Goal: Task Accomplishment & Management: Complete application form

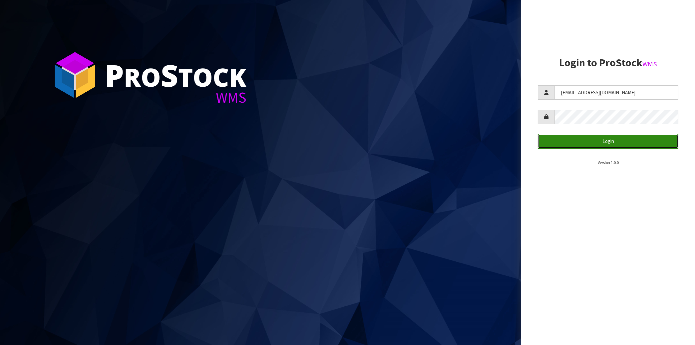
click at [627, 145] on button "Login" at bounding box center [608, 141] width 140 height 14
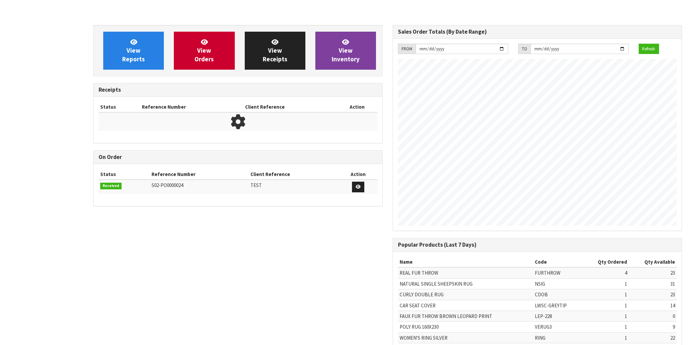
scroll to position [370, 299]
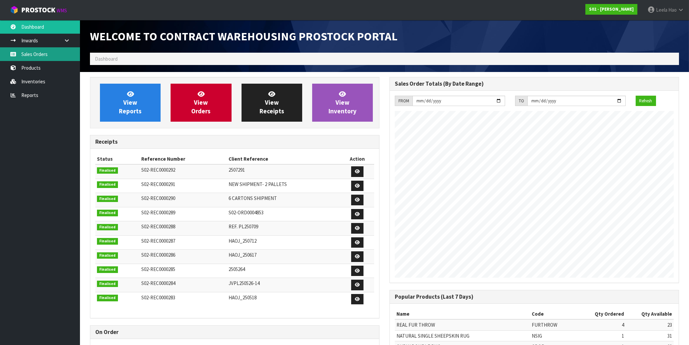
click at [44, 54] on link "Sales Orders" at bounding box center [40, 54] width 80 height 14
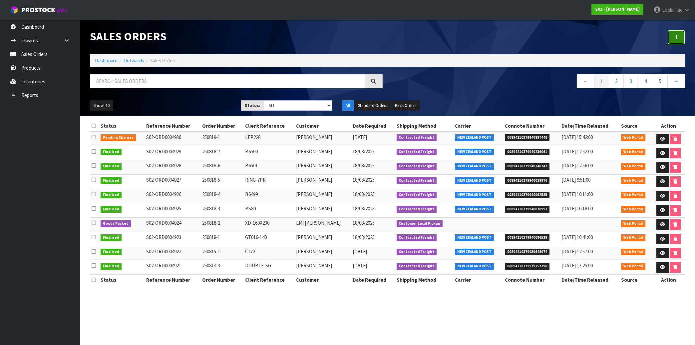
click at [672, 38] on link at bounding box center [676, 37] width 17 height 14
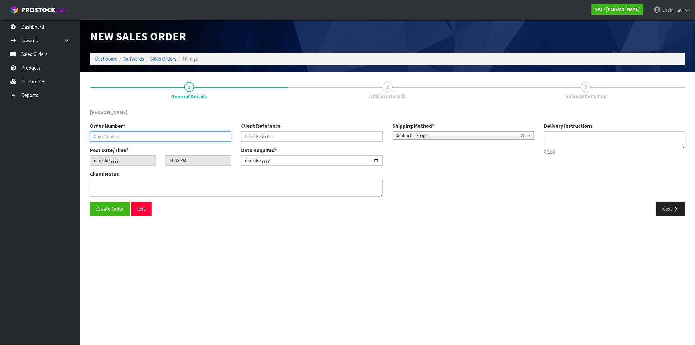
click at [196, 138] on input "text" at bounding box center [160, 136] width 141 height 10
type input "250820-1"
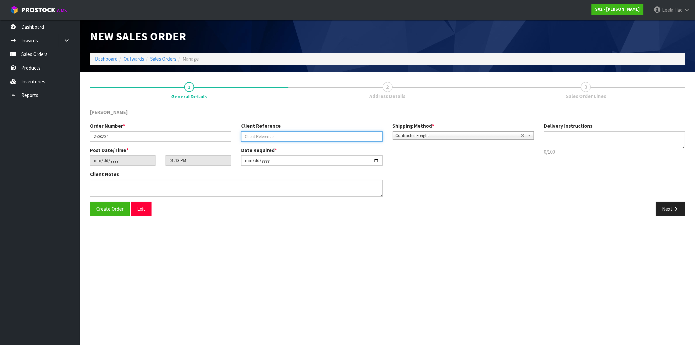
click at [268, 136] on input "text" at bounding box center [311, 136] width 141 height 10
type input "3"
type input "FURTHROWX3"
click at [663, 210] on button "Next" at bounding box center [670, 208] width 29 height 14
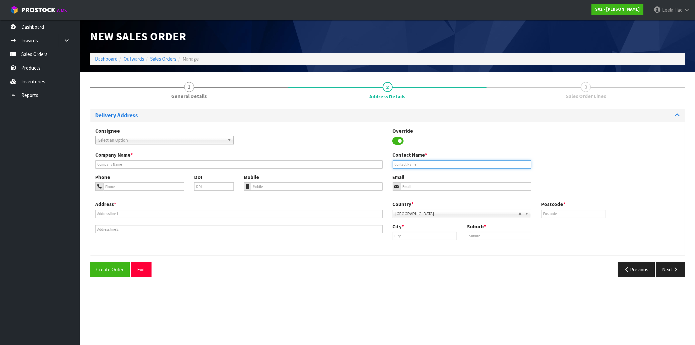
click at [423, 166] on input "text" at bounding box center [462, 164] width 138 height 8
paste input "[PERSON_NAME]"
type input "[PERSON_NAME]"
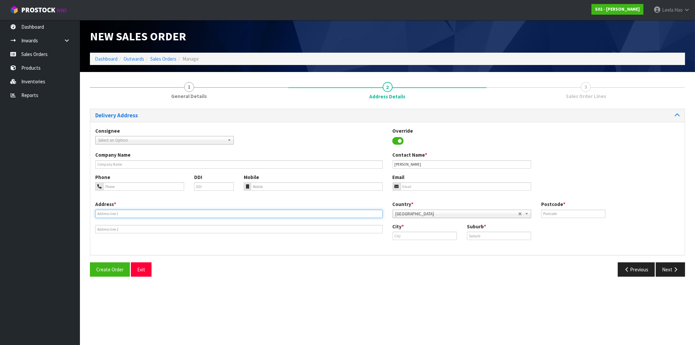
click at [301, 211] on input "text" at bounding box center [238, 213] width 287 height 8
paste input "P0 BOX 23"
type input "P0 BOX 23"
click at [513, 237] on input "text" at bounding box center [499, 235] width 64 height 8
paste input "ATHOL"
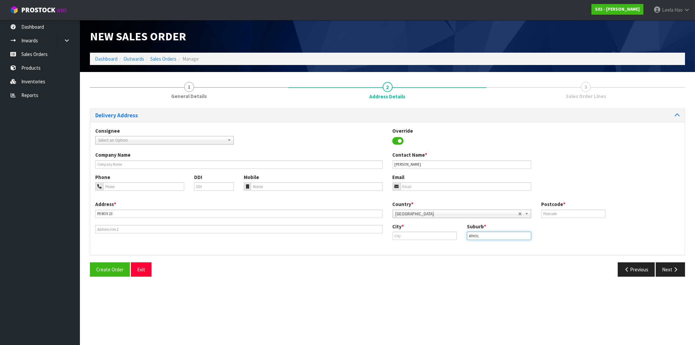
type input "ATHOL"
click at [428, 185] on input "email" at bounding box center [466, 186] width 131 height 8
paste input "[EMAIL_ADDRESS][DOMAIN_NAME]"
type input "[EMAIL_ADDRESS][DOMAIN_NAME]"
click at [564, 215] on input "text" at bounding box center [573, 213] width 64 height 8
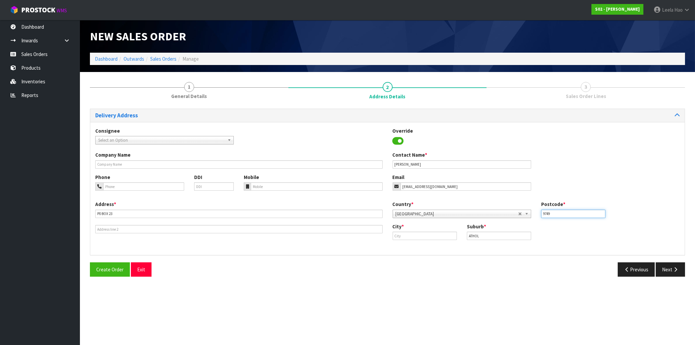
type input "9749"
click at [667, 270] on button "Next" at bounding box center [670, 269] width 29 height 14
drag, startPoint x: 500, startPoint y: 236, endPoint x: 364, endPoint y: 243, distance: 135.7
click at [467, 240] on input "ATHOL" at bounding box center [499, 235] width 64 height 8
click at [420, 234] on input "text" at bounding box center [425, 235] width 64 height 8
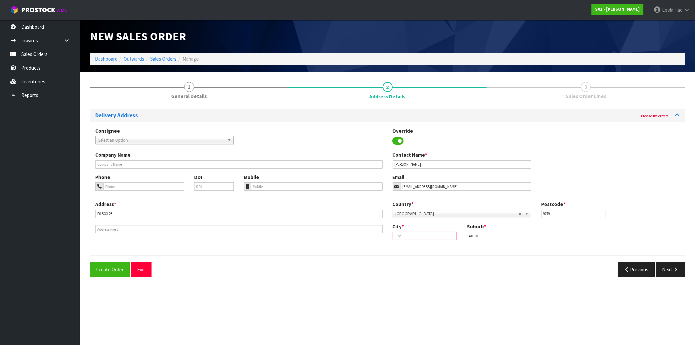
paste input "ATHOL"
type input "ATHOL"
click at [675, 267] on icon "button" at bounding box center [675, 269] width 6 height 5
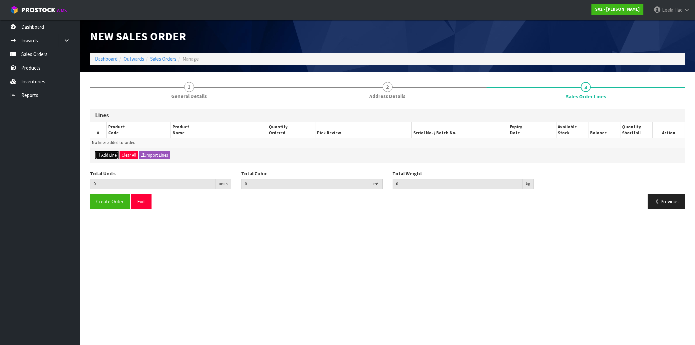
click at [108, 154] on button "Add Line" at bounding box center [106, 155] width 23 height 8
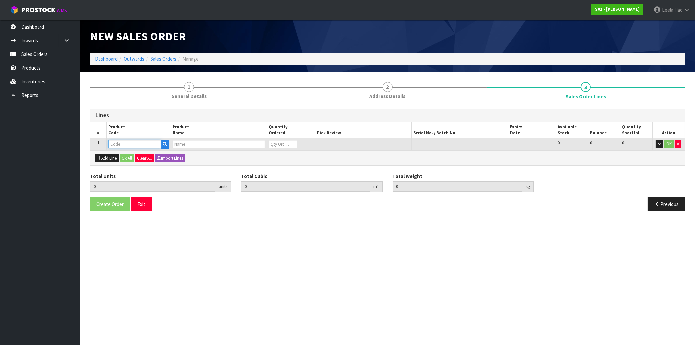
click at [139, 143] on input "text" at bounding box center [134, 144] width 53 height 8
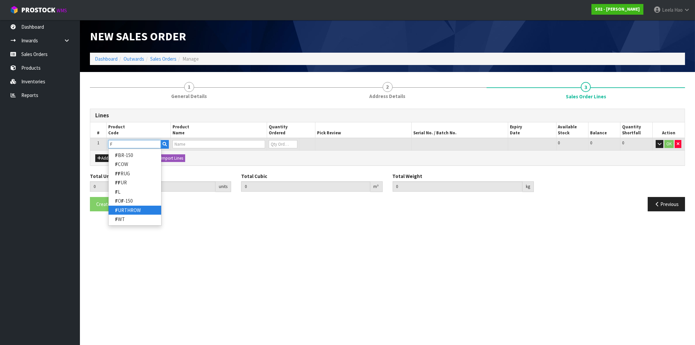
type input "F"
click at [131, 210] on link "F URTHROW" at bounding box center [135, 209] width 53 height 9
type input "FURTHROW"
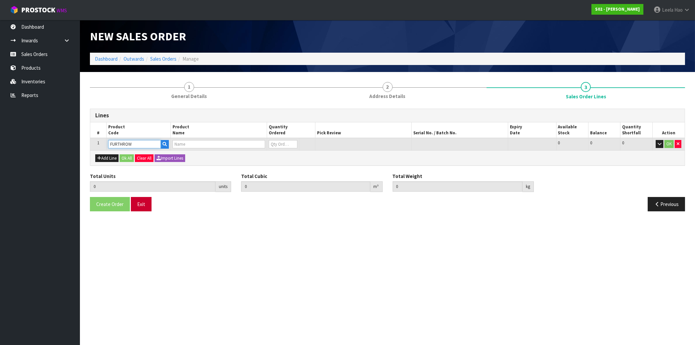
type input "0.000000"
type input "0.000"
type input "REAL FUR THROW"
type input "0"
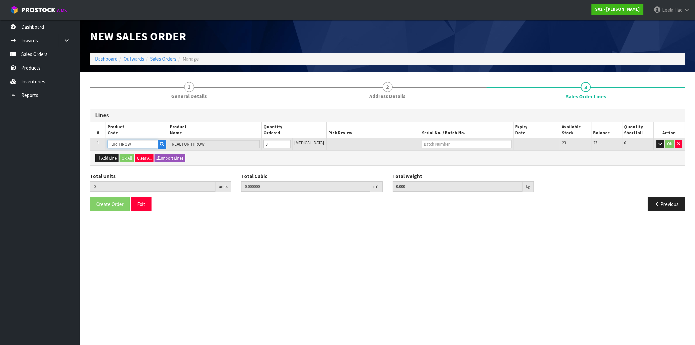
type input "1"
type input "0.027"
type input "1.56"
type input "1"
click at [291, 141] on input "1" at bounding box center [276, 144] width 27 height 8
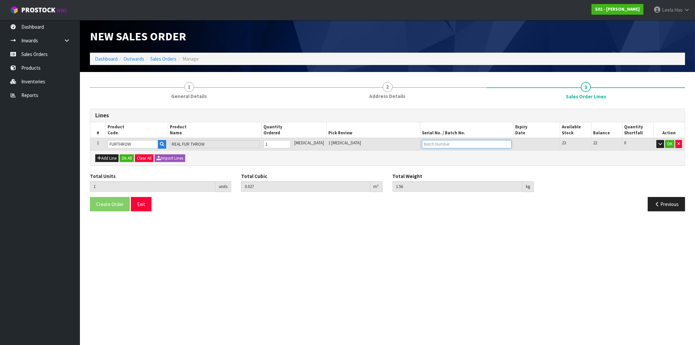
click at [429, 142] on input "text" at bounding box center [467, 144] width 90 height 8
type input "B6384"
click at [668, 145] on button "OK" at bounding box center [669, 144] width 9 height 8
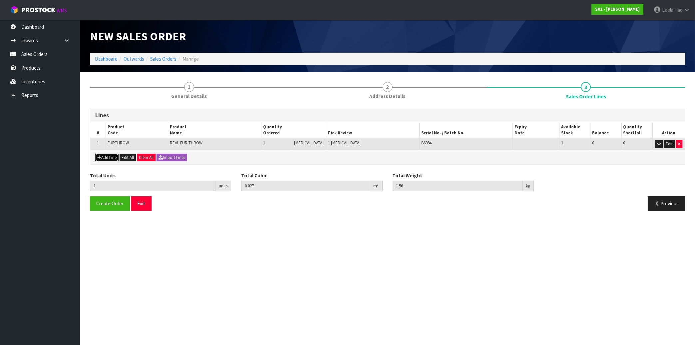
click at [109, 154] on button "Add Line" at bounding box center [106, 157] width 23 height 8
type input "0"
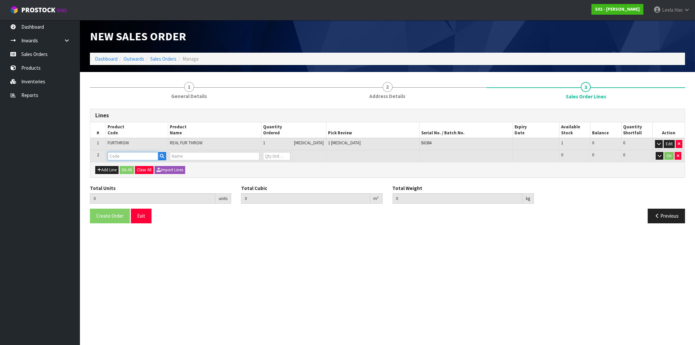
click at [134, 157] on input "text" at bounding box center [133, 156] width 51 height 8
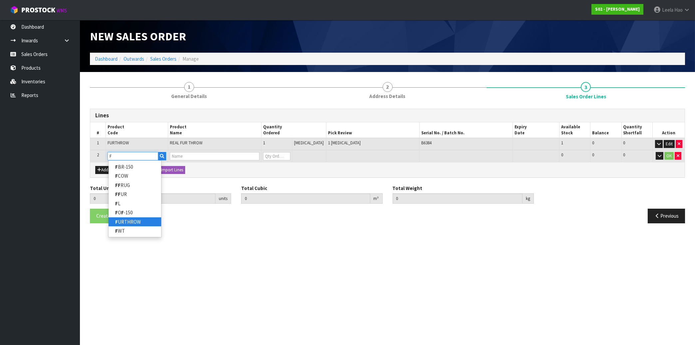
type input "F"
click at [135, 220] on link "F URTHROW" at bounding box center [135, 221] width 53 height 9
type input "FURTHROW"
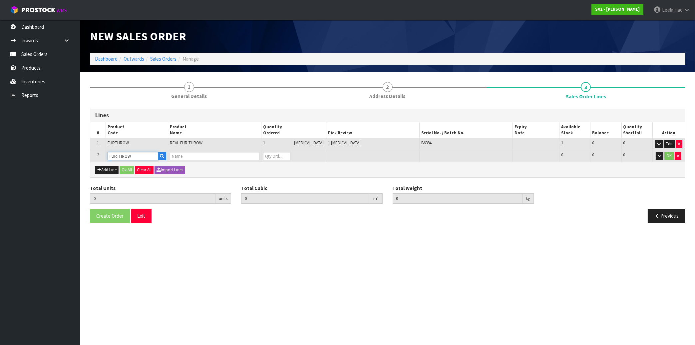
type input "1"
type input "0.027"
type input "1.56"
type input "REAL FUR THROW"
type input "0"
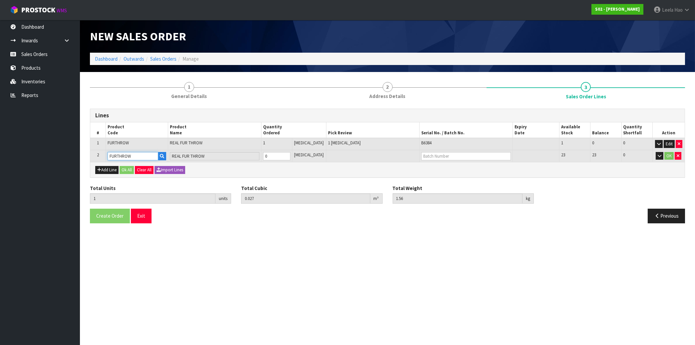
type input "2"
type input "0.054"
type input "3.12"
type input "1"
click at [290, 154] on input "1" at bounding box center [276, 156] width 27 height 8
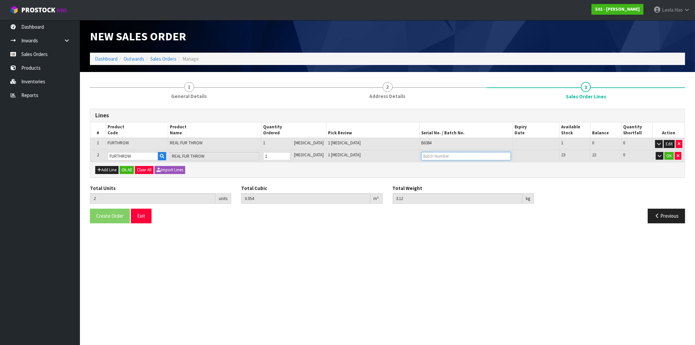
click at [439, 154] on input "text" at bounding box center [466, 156] width 90 height 8
type input "B6482"
click at [667, 156] on button "OK" at bounding box center [668, 156] width 9 height 8
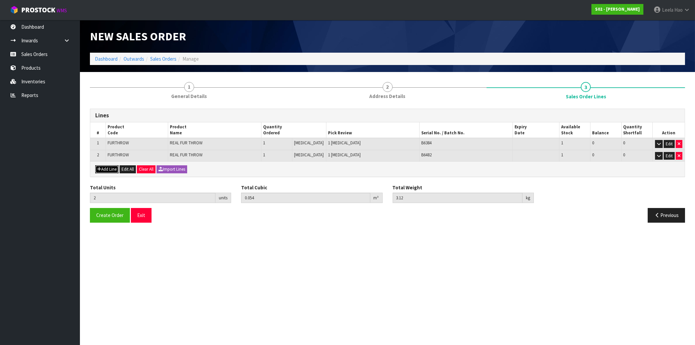
click at [111, 168] on button "Add Line" at bounding box center [106, 169] width 23 height 8
type input "0"
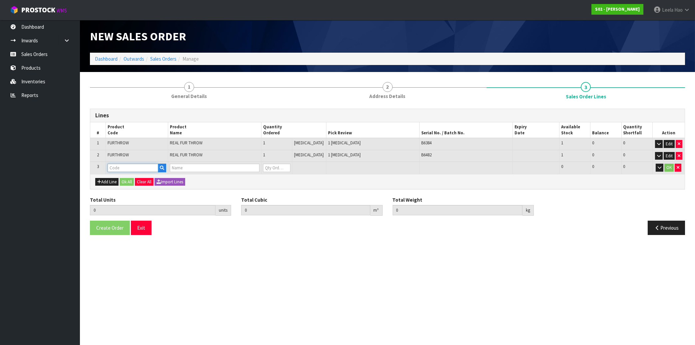
click at [123, 166] on input "text" at bounding box center [133, 167] width 51 height 8
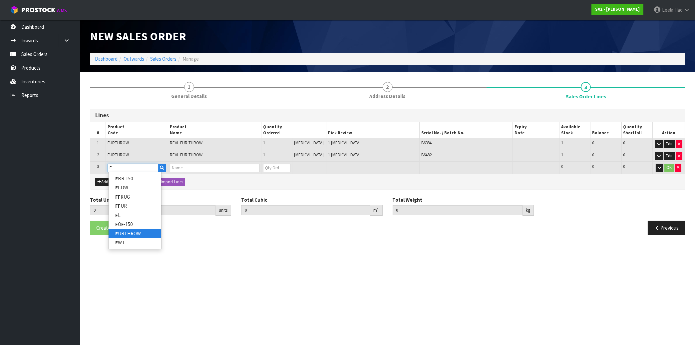
type input "F"
click at [137, 233] on link "F URTHROW" at bounding box center [135, 233] width 53 height 9
type input "FURTHROW"
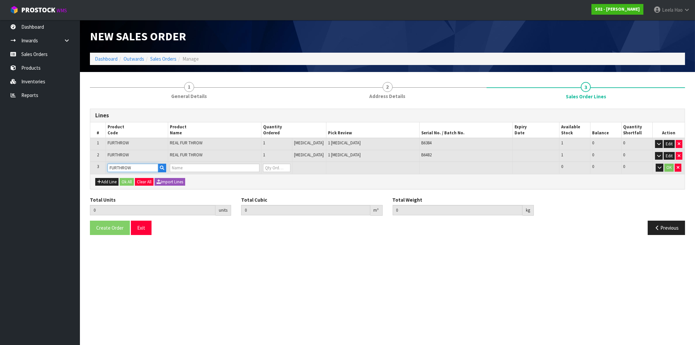
type input "2"
type input "0.054"
type input "3.12"
type input "REAL FUR THROW"
type input "0"
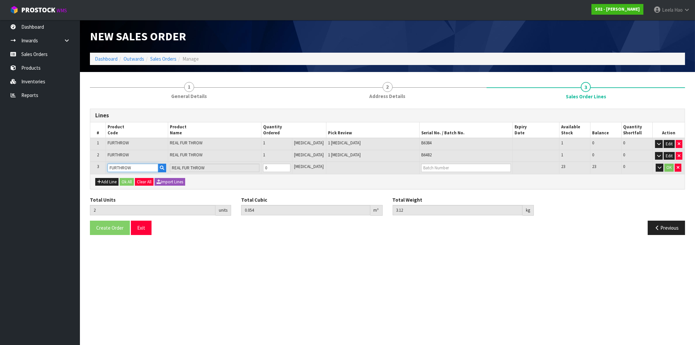
type input "3"
type input "0.081"
type input "4.68"
type input "1"
click at [290, 165] on input "1" at bounding box center [276, 167] width 27 height 8
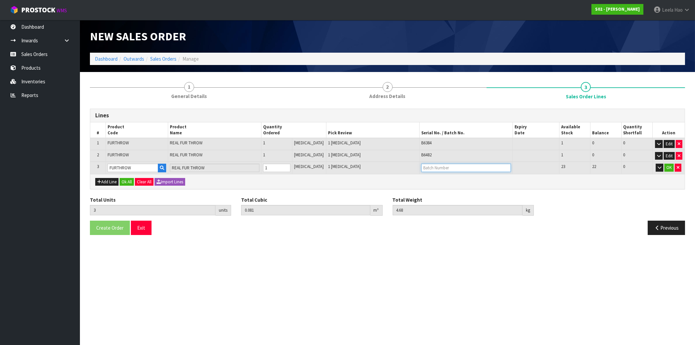
click at [430, 169] on input "text" at bounding box center [466, 167] width 90 height 8
type input "B649"
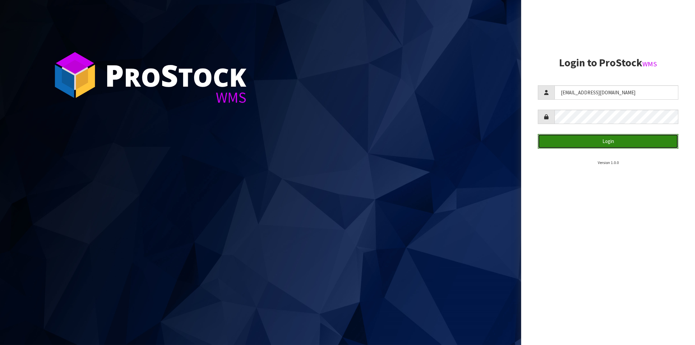
click at [592, 139] on button "Login" at bounding box center [608, 141] width 140 height 14
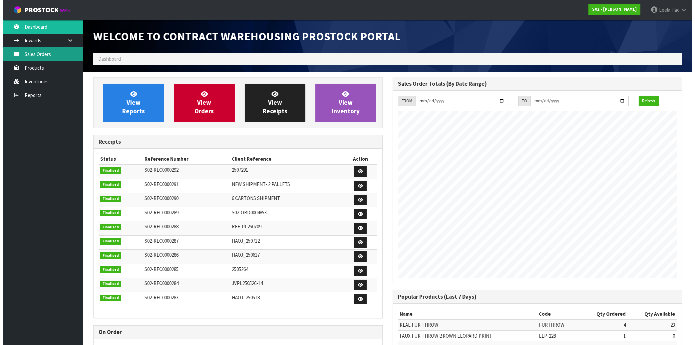
scroll to position [369, 299]
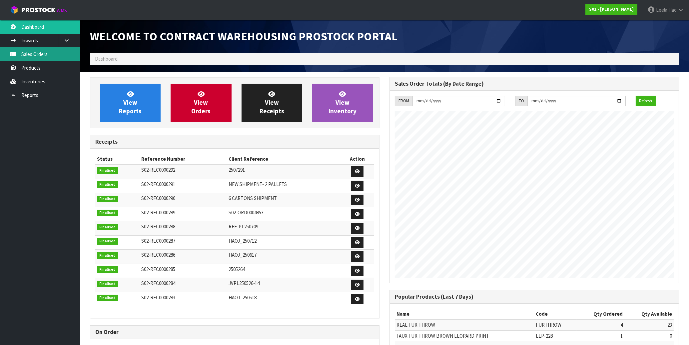
click at [38, 58] on link "Sales Orders" at bounding box center [40, 54] width 80 height 14
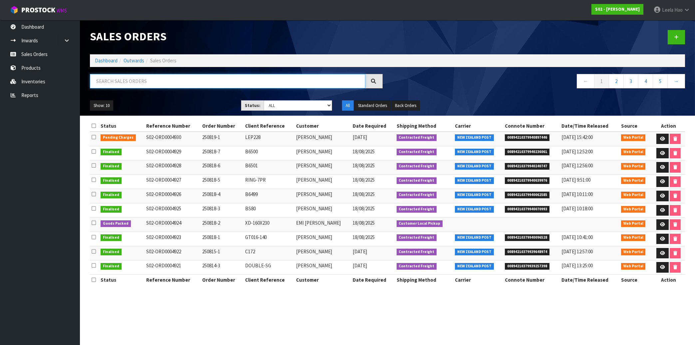
click at [109, 80] on input "text" at bounding box center [227, 81] width 275 height 14
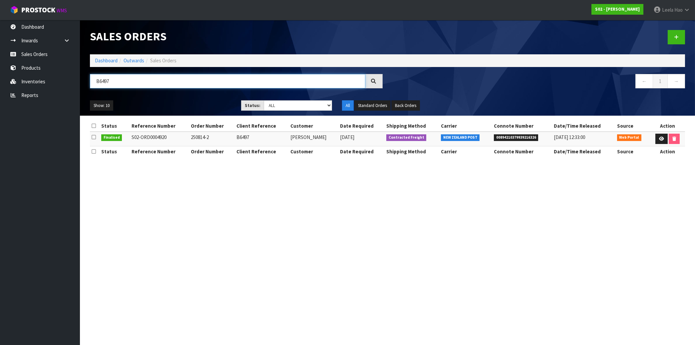
type input "B6497"
click at [660, 139] on icon at bounding box center [661, 139] width 5 height 4
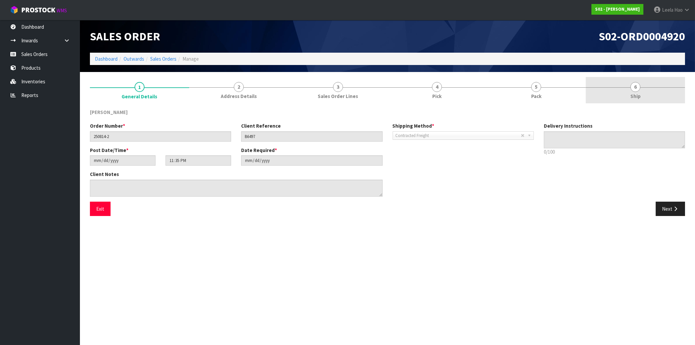
click at [640, 95] on span "Ship" at bounding box center [635, 96] width 10 height 7
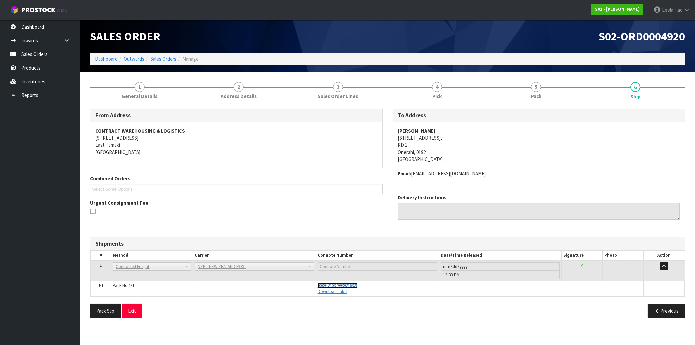
click at [356, 285] on span "00894210379939216326" at bounding box center [338, 285] width 40 height 6
